Goal: Find specific page/section

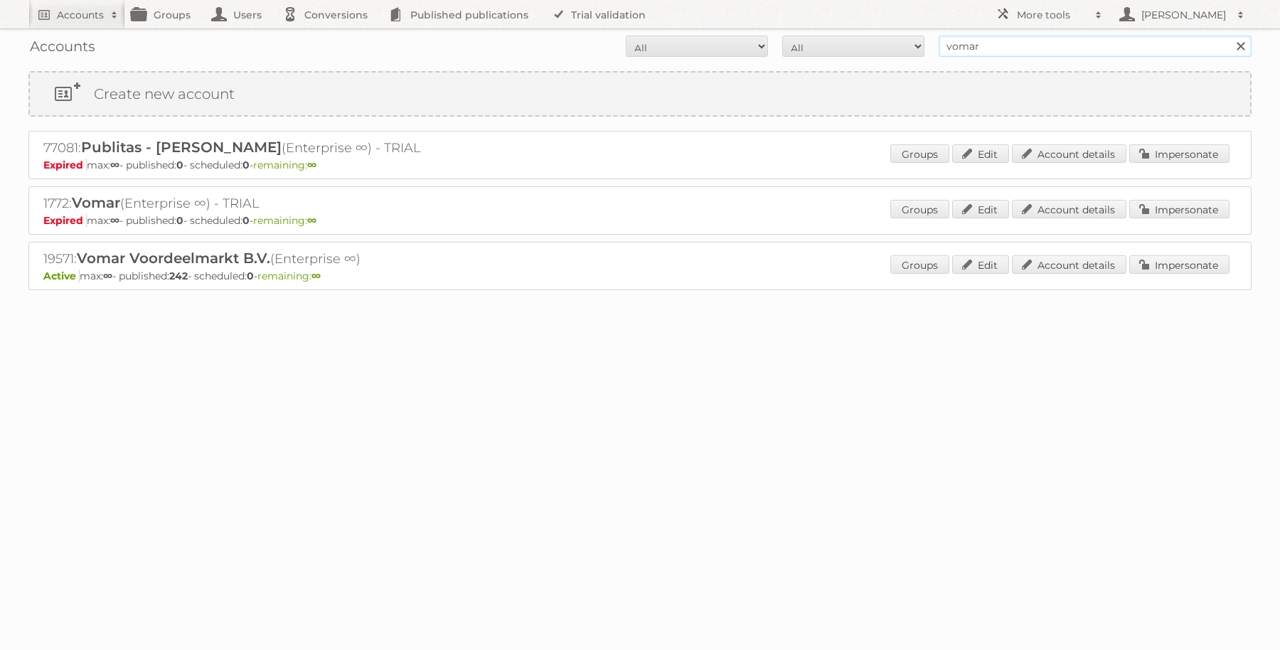
drag, startPoint x: 1003, startPoint y: 46, endPoint x: 917, endPoint y: 40, distance: 86.3
click at [917, 40] on form "All Active Expired Pending All Paid Trials Self service vomar Search" at bounding box center [639, 46] width 1223 height 21
type input "kampeerkampioen"
click at [1230, 36] on input "Search" at bounding box center [1240, 46] width 21 height 21
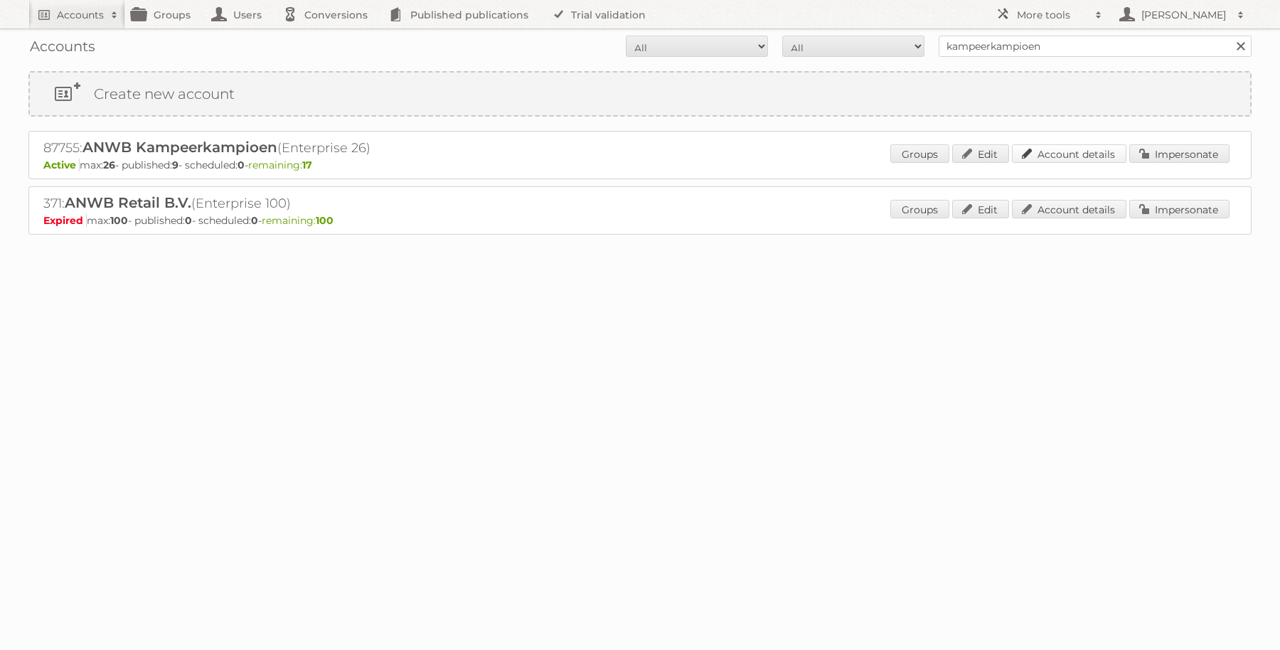
click at [1072, 151] on link "Account details" at bounding box center [1069, 153] width 114 height 18
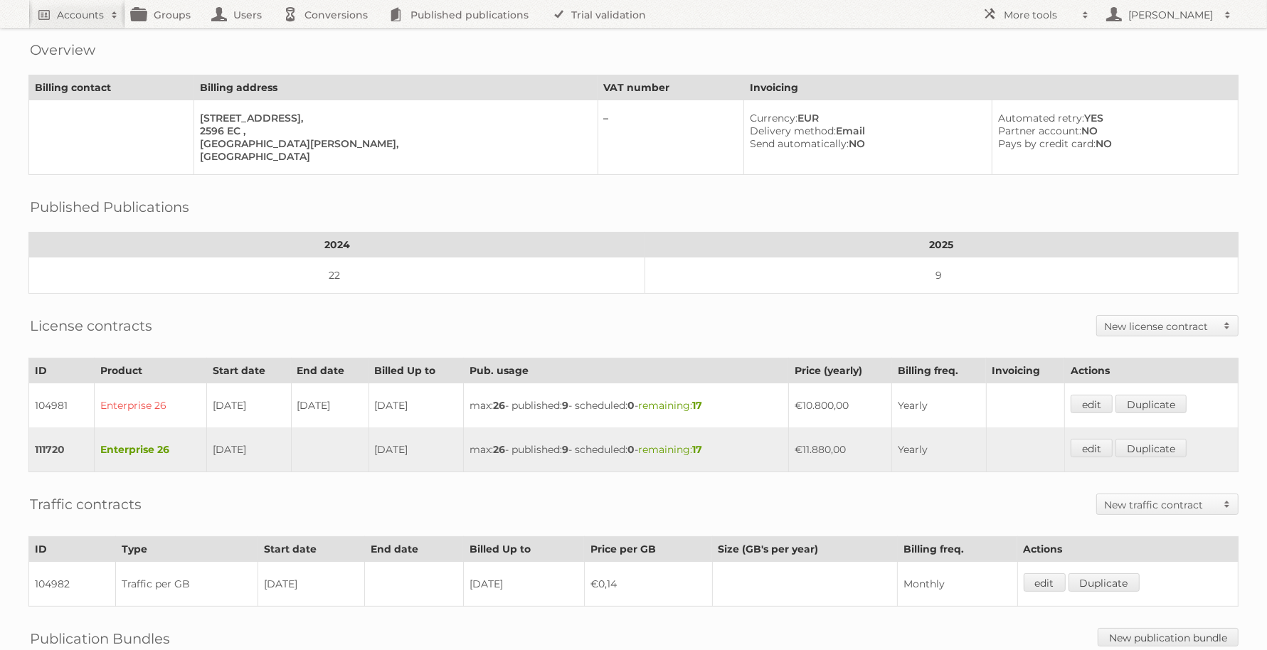
scroll to position [89, 0]
